Goal: Information Seeking & Learning: Learn about a topic

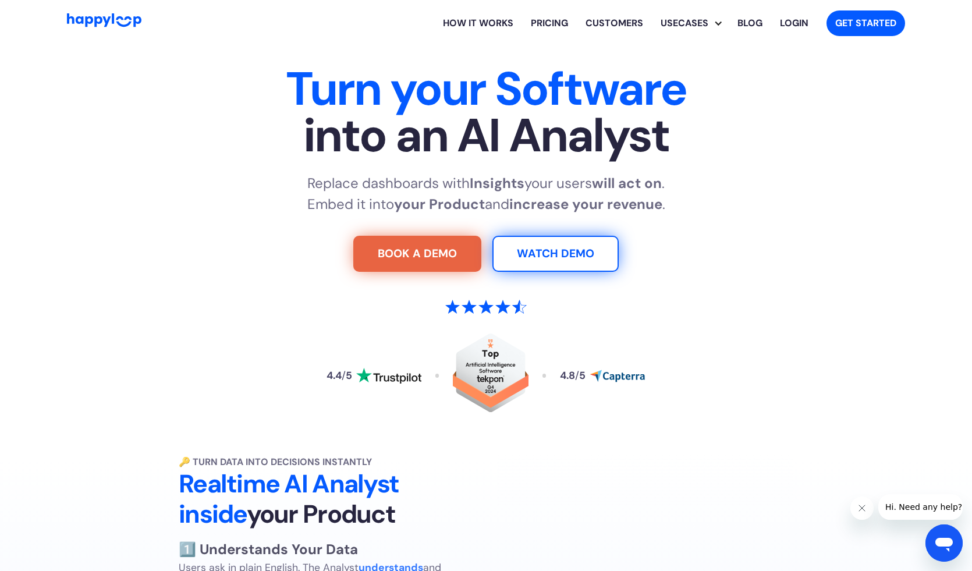
click at [598, 24] on link "Customers" at bounding box center [614, 23] width 75 height 37
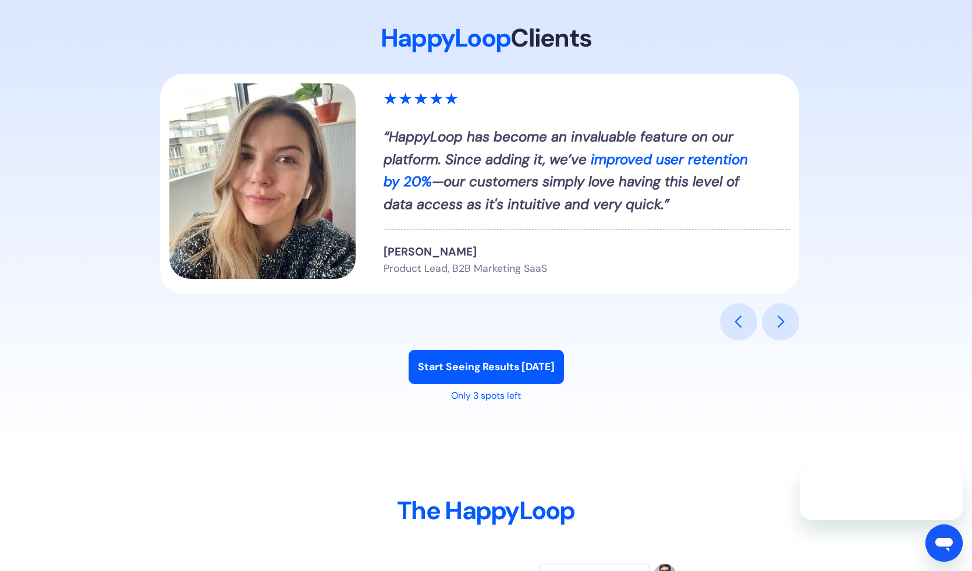
click at [676, 163] on em "improved user retention by 20%" at bounding box center [566, 170] width 364 height 40
click at [789, 329] on div "next slide" at bounding box center [780, 321] width 37 height 37
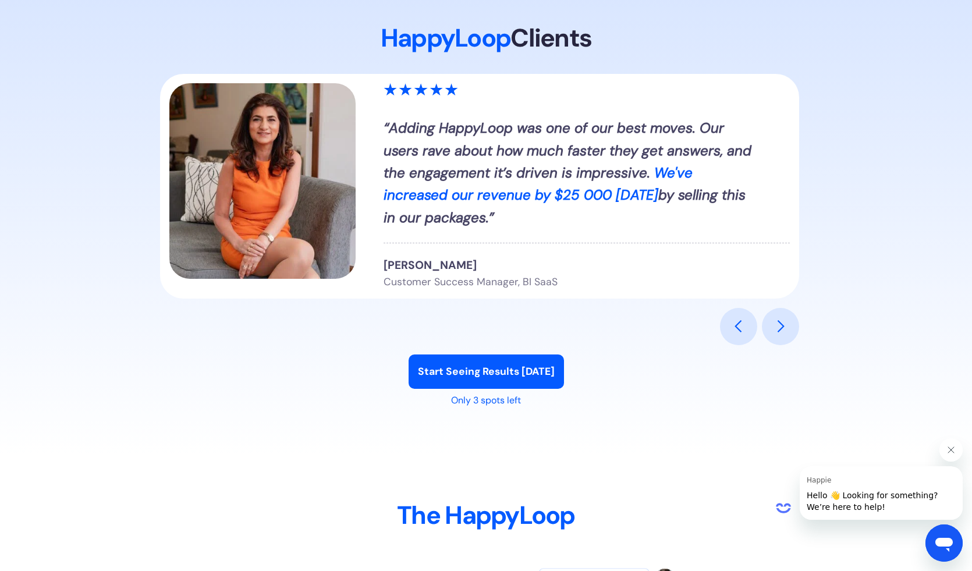
click at [775, 325] on div "next slide" at bounding box center [781, 327] width 14 height 14
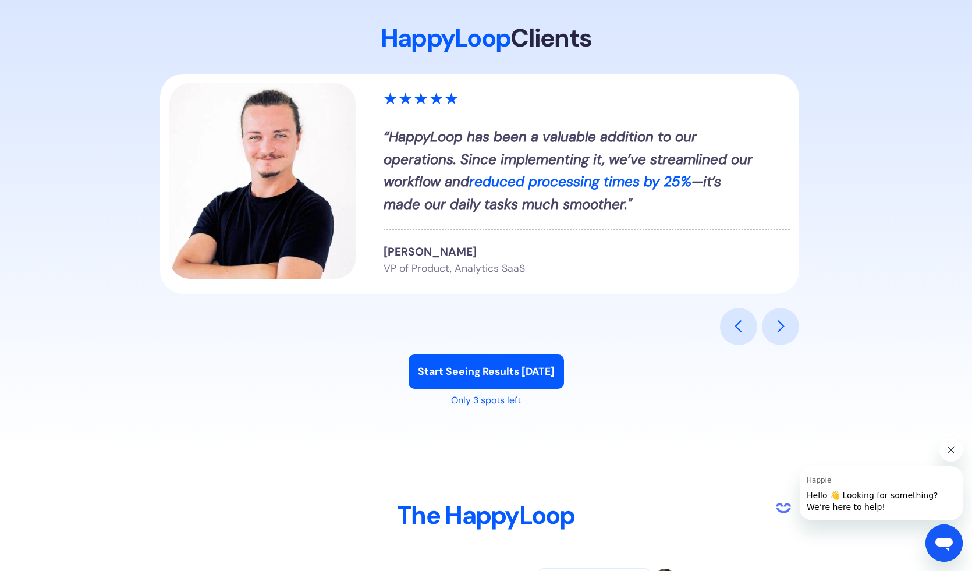
click at [775, 325] on div "next slide" at bounding box center [781, 327] width 14 height 14
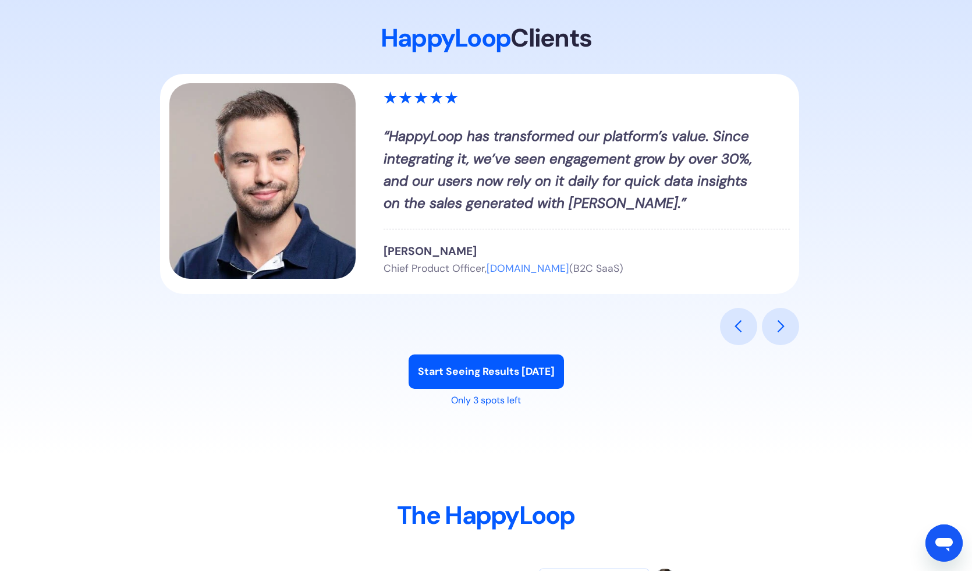
click at [775, 325] on div "next slide" at bounding box center [781, 327] width 14 height 14
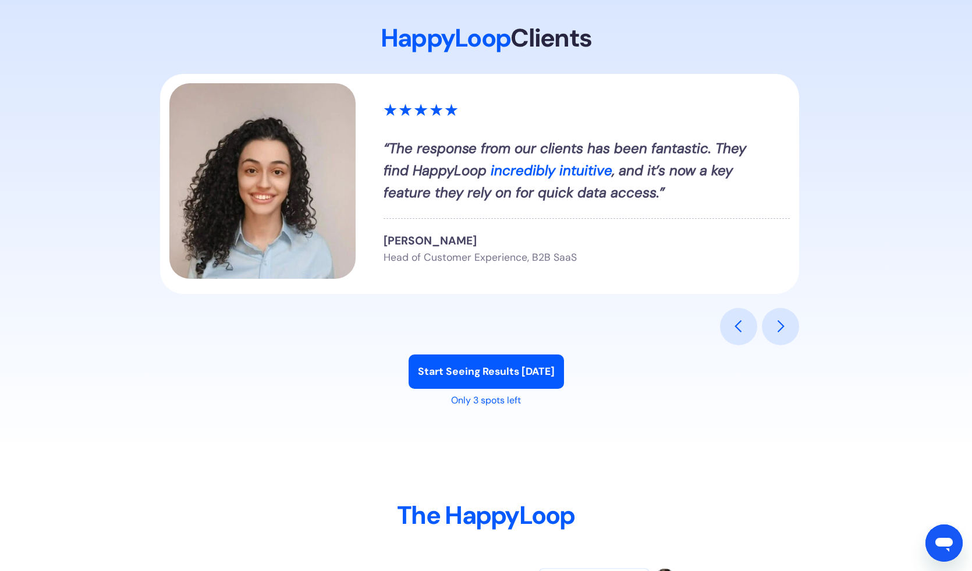
click at [775, 325] on div "next slide" at bounding box center [781, 327] width 14 height 14
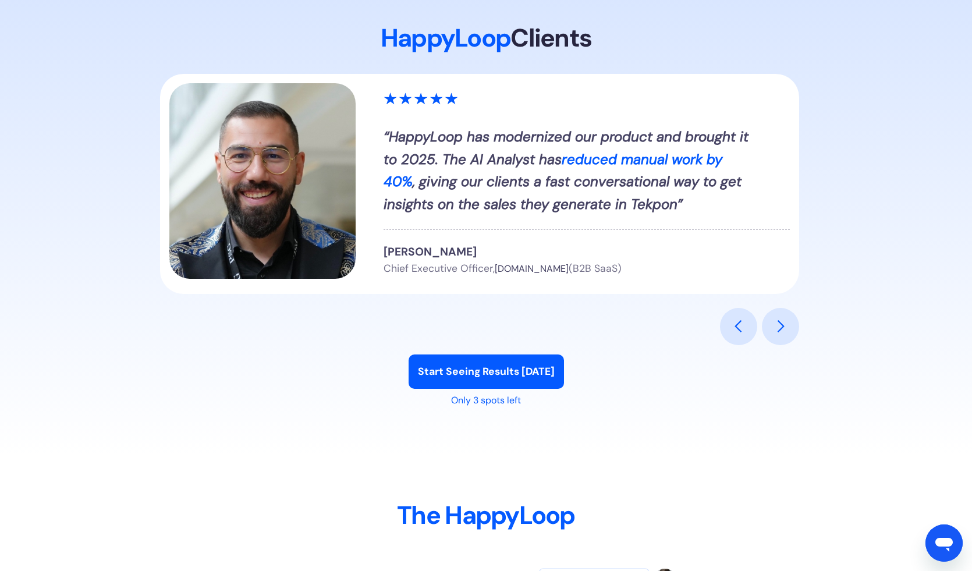
click at [775, 325] on div "next slide" at bounding box center [781, 327] width 14 height 14
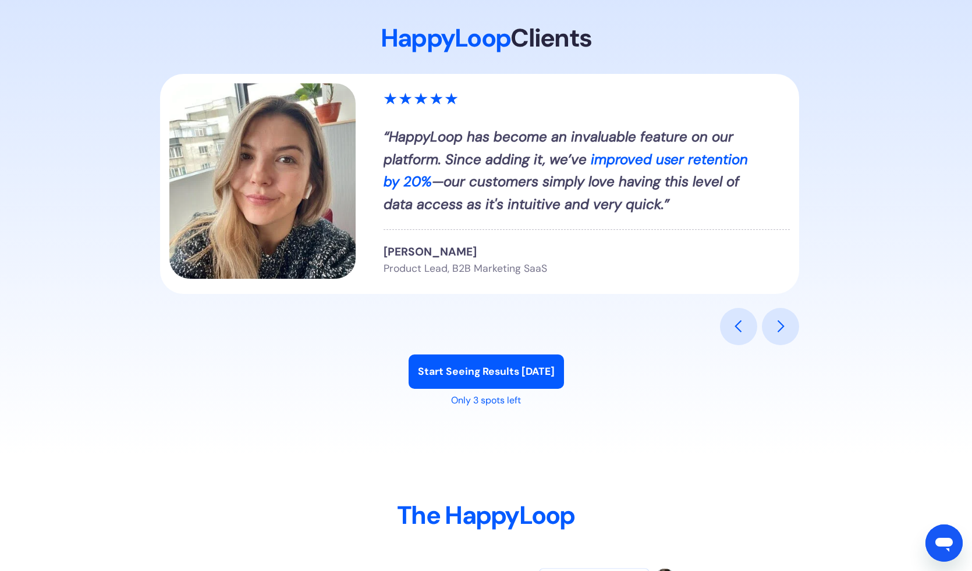
click at [775, 325] on div "next slide" at bounding box center [781, 327] width 14 height 14
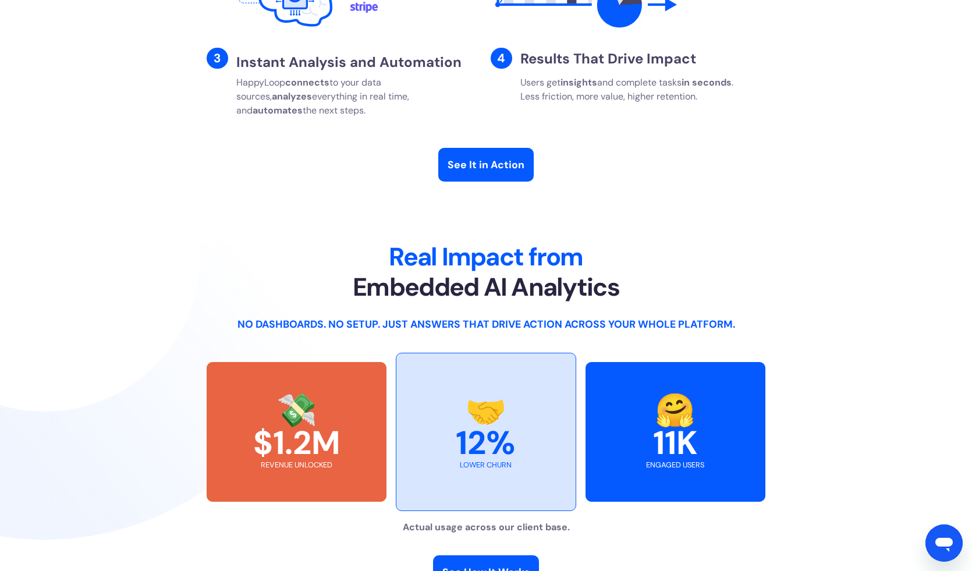
scroll to position [2350, 0]
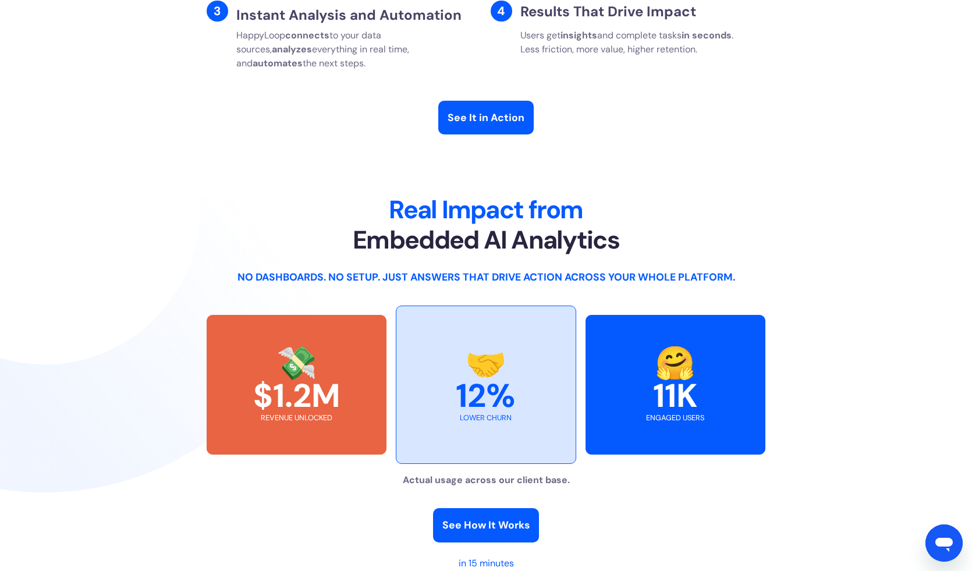
click at [266, 396] on div "💸 $1.2M" at bounding box center [296, 379] width 87 height 65
click at [341, 421] on div "💸 $1.2M revenue unlocked" at bounding box center [297, 385] width 180 height 140
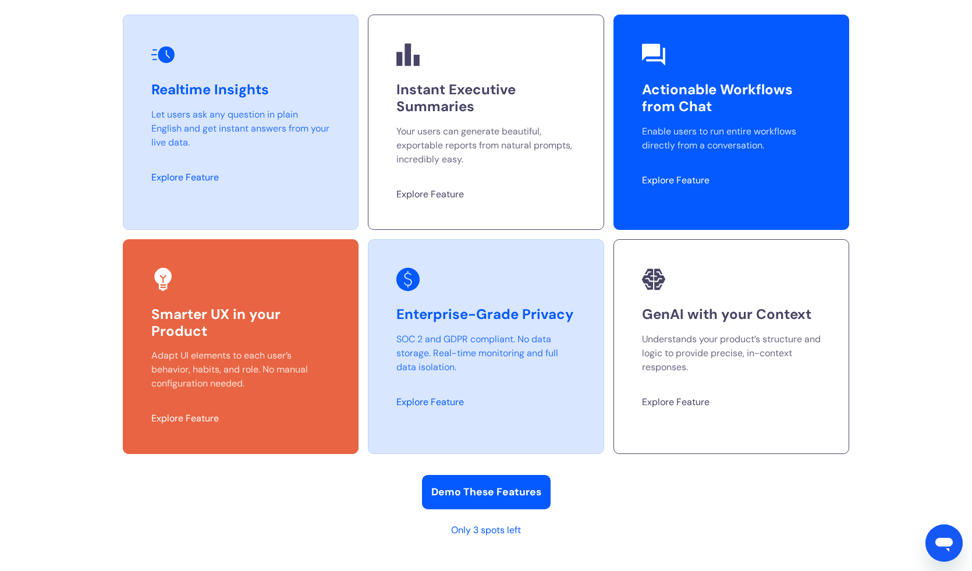
scroll to position [2987, 0]
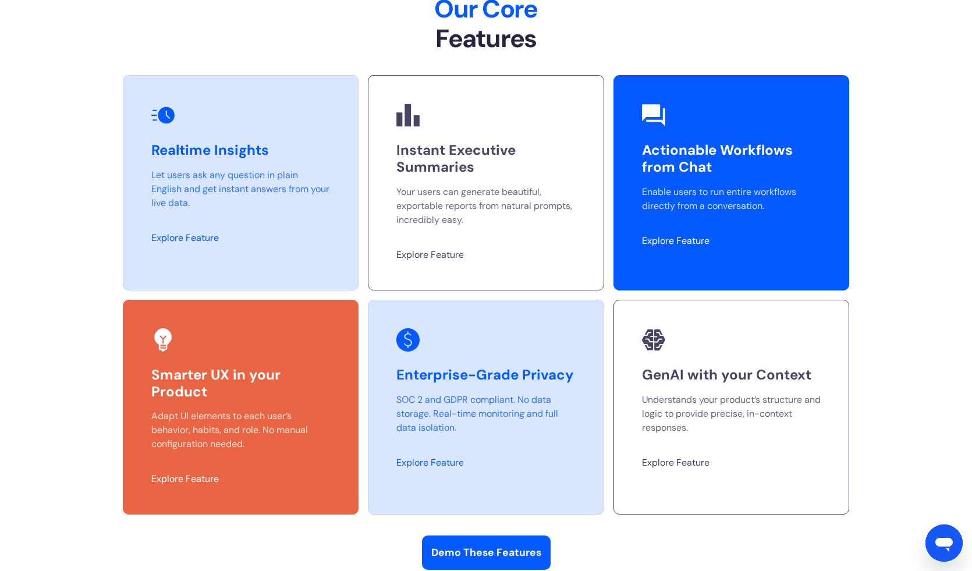
click at [730, 233] on div "Actionable Workflows from Chat Enable users to run entire workflows directly fr…" at bounding box center [731, 182] width 236 height 215
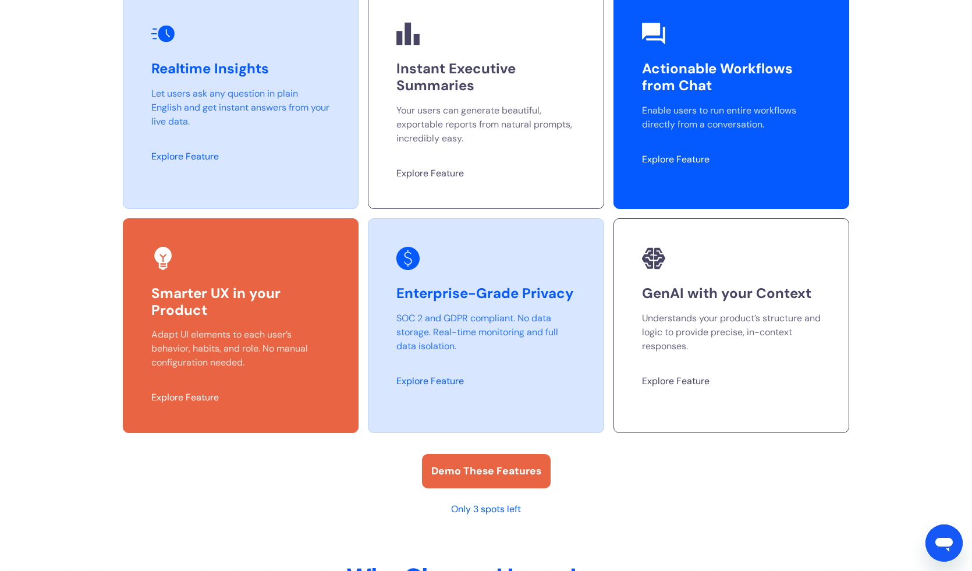
click at [490, 486] on link "Demo These Features" at bounding box center [486, 471] width 129 height 34
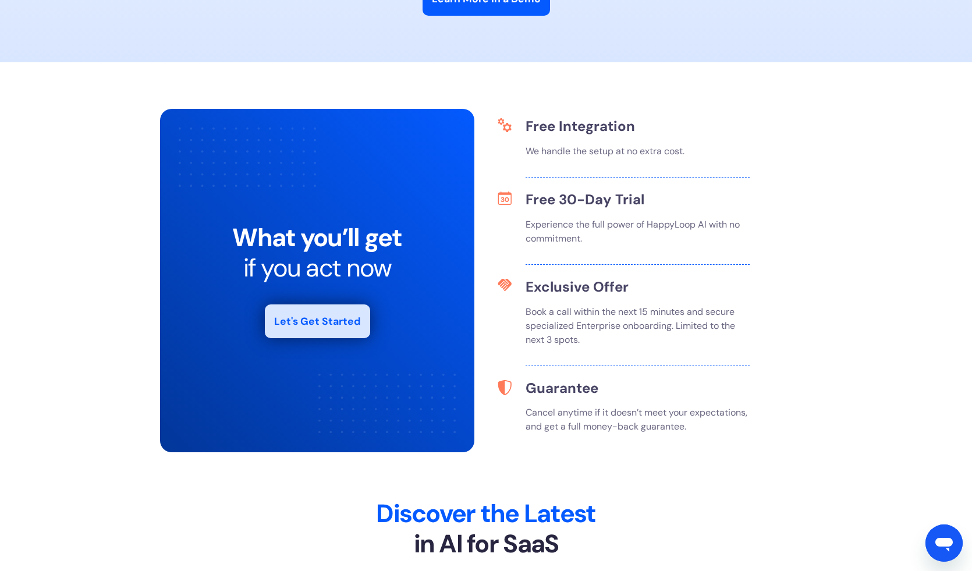
scroll to position [4155, 0]
